Goal: Task Accomplishment & Management: Complete application form

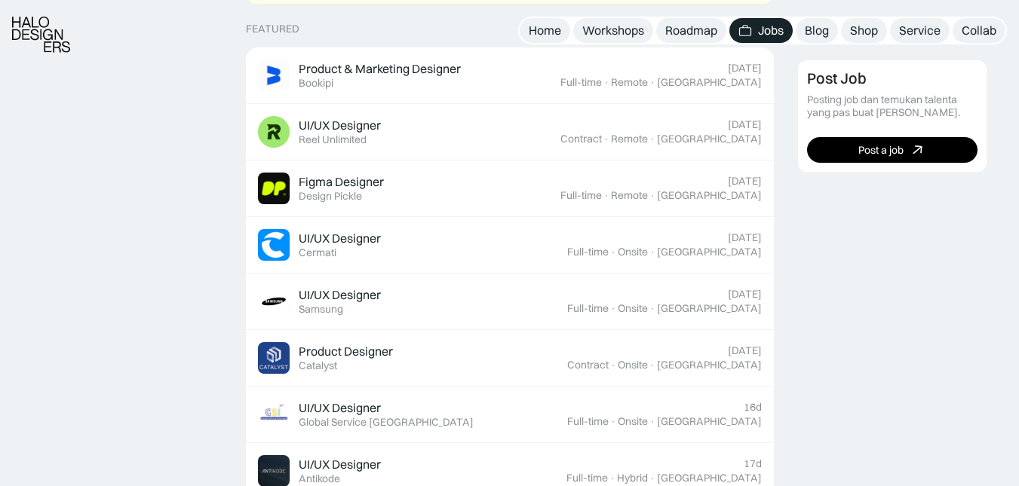
scroll to position [603, 0]
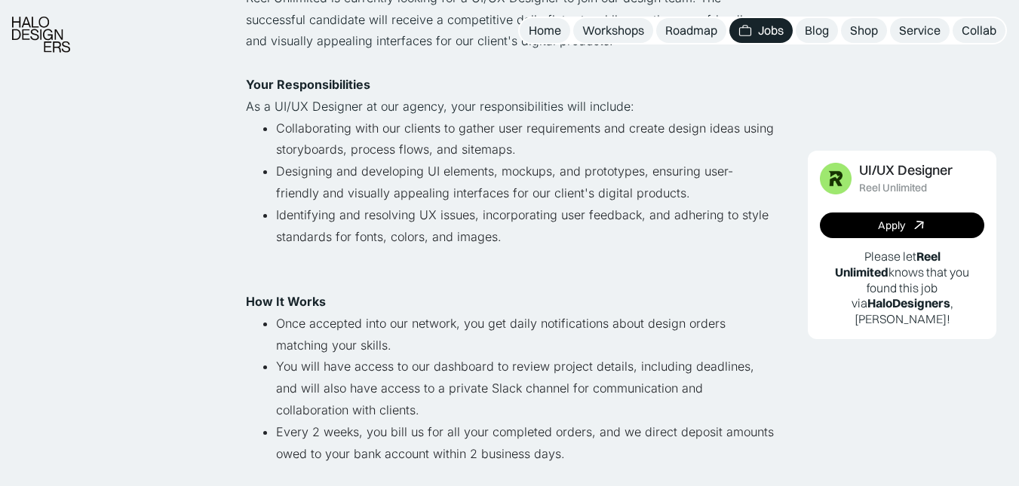
scroll to position [377, 0]
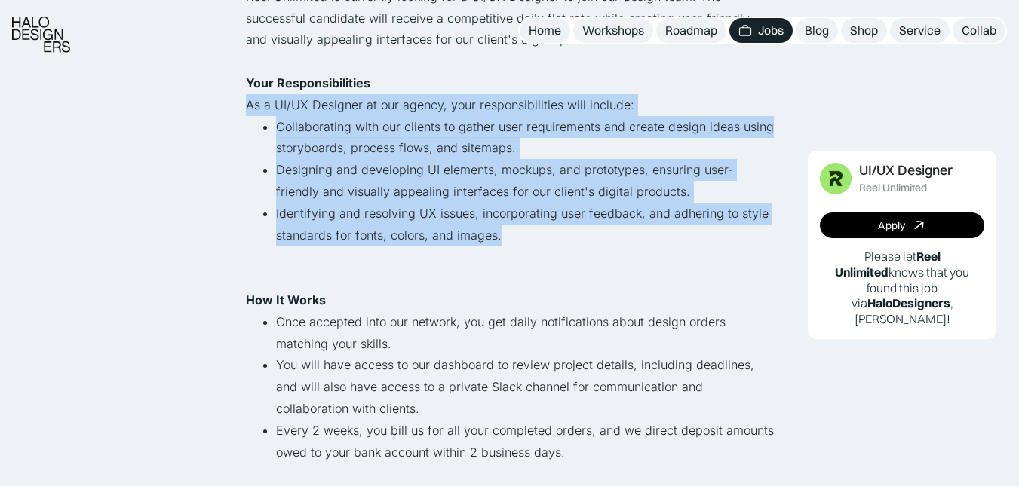
drag, startPoint x: 247, startPoint y: 107, endPoint x: 496, endPoint y: 236, distance: 280.3
click at [496, 236] on div "Reel Unlimited is a global creative services solution offering startups and SMB…" at bounding box center [510, 430] width 528 height 1195
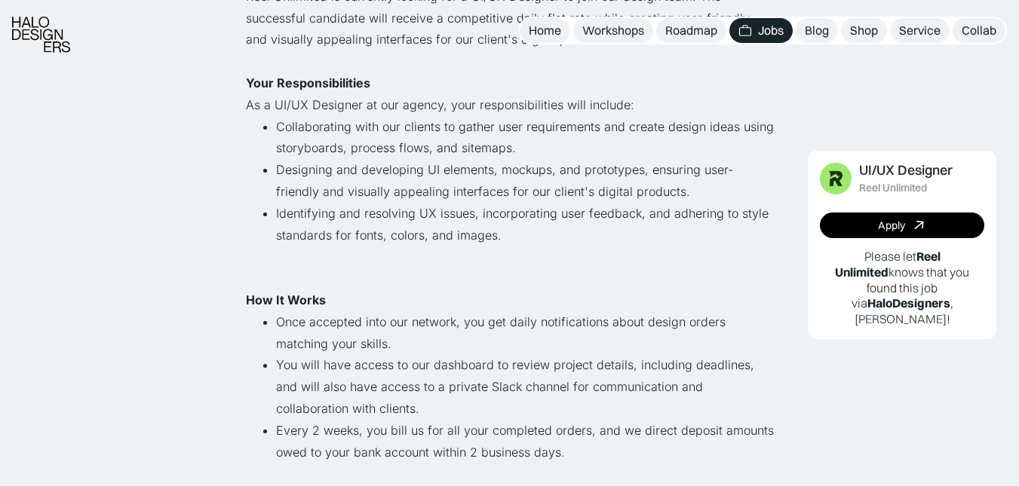
click at [488, 256] on li "Identifying and resolving UX issues, incorporating user feedback, and adhering …" at bounding box center [525, 235] width 498 height 65
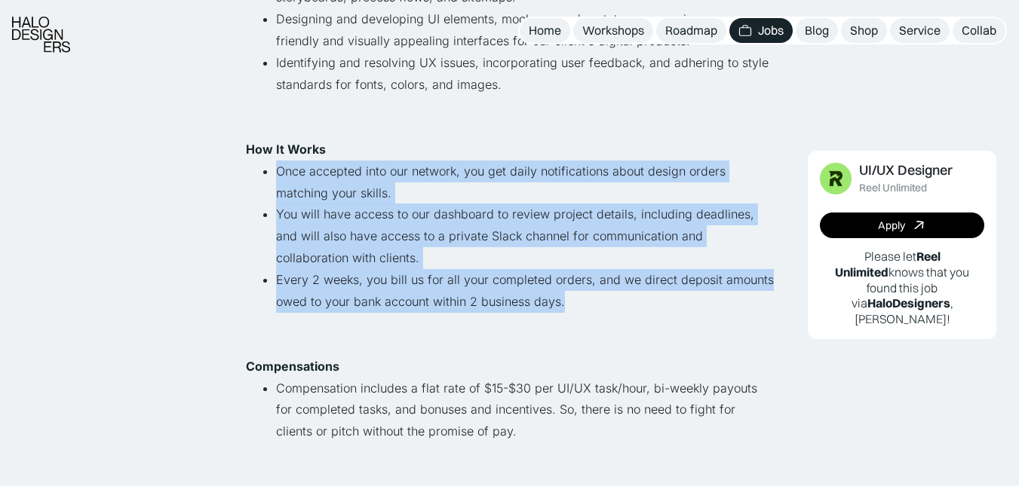
drag, startPoint x: 278, startPoint y: 170, endPoint x: 565, endPoint y: 291, distance: 310.9
click at [565, 291] on ul "Once accepted into our network, you get daily notifications about design orders…" at bounding box center [510, 247] width 528 height 173
click at [563, 305] on li "Every 2 weeks, you bill us for all your completed orders, and we direct deposit…" at bounding box center [525, 301] width 498 height 65
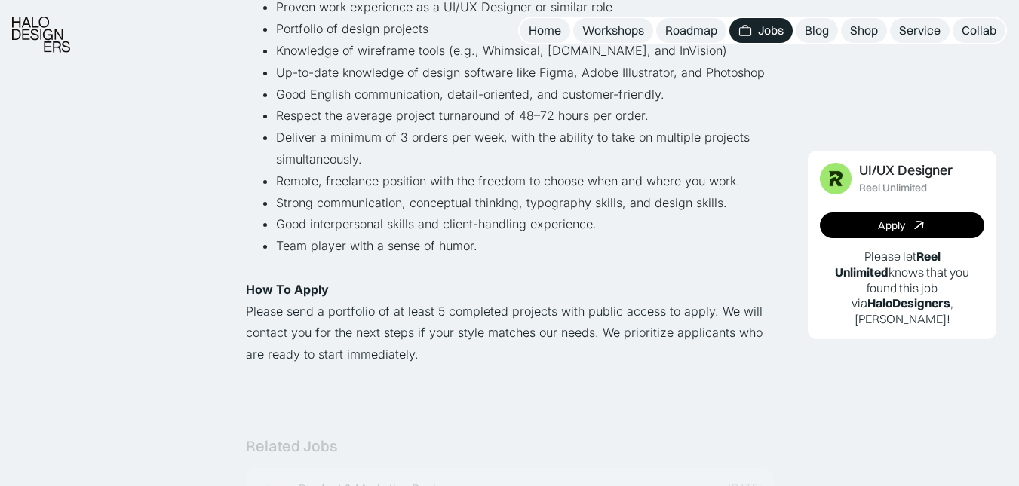
scroll to position [1056, 0]
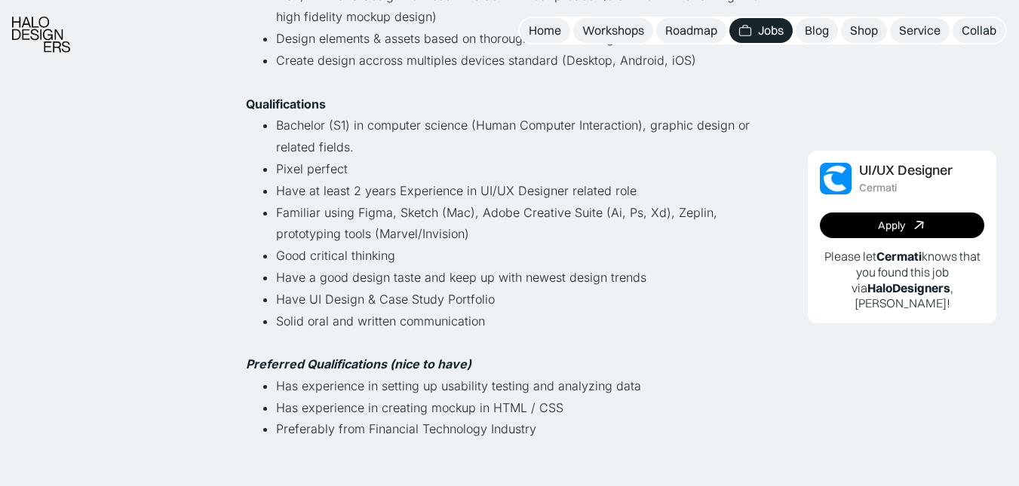
scroll to position [603, 0]
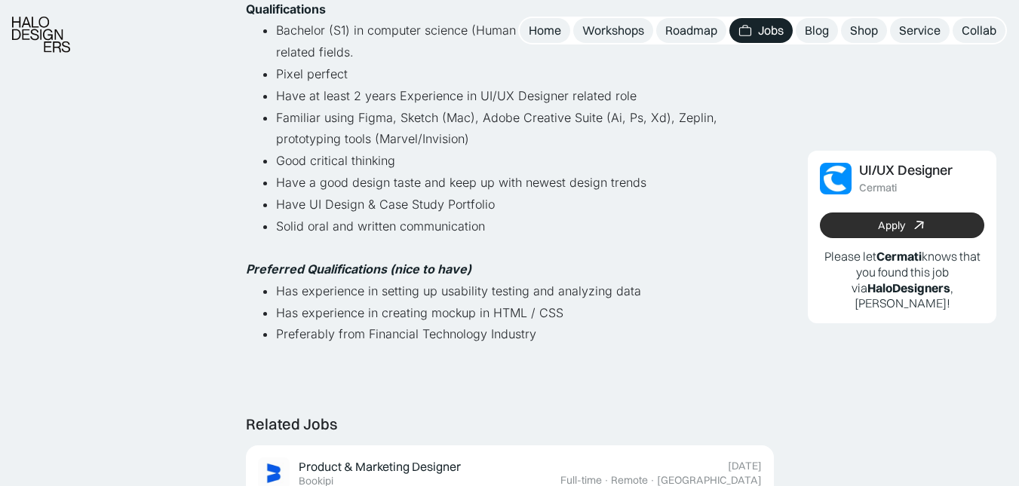
click at [903, 230] on div "Apply" at bounding box center [891, 225] width 27 height 13
